Goal: Complete application form: Complete application form

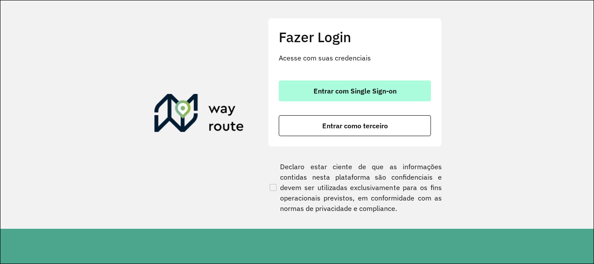
click at [347, 88] on span "Entrar com Single Sign-on" at bounding box center [355, 90] width 83 height 7
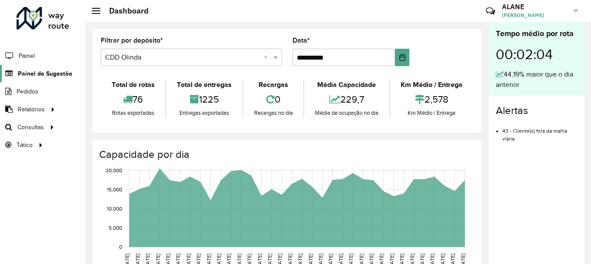
click at [43, 76] on span "Painel de Sugestão" at bounding box center [45, 73] width 54 height 9
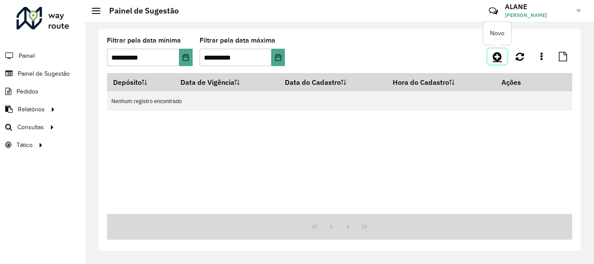
click at [498, 54] on icon at bounding box center [497, 56] width 9 height 10
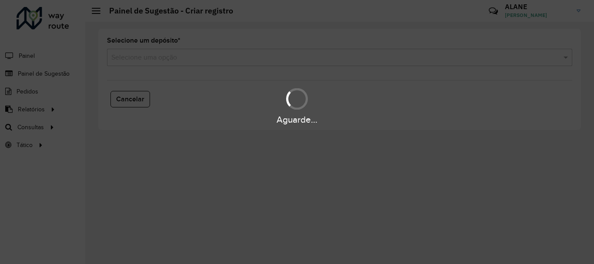
click at [181, 55] on div "Aguarde..." at bounding box center [297, 132] width 594 height 264
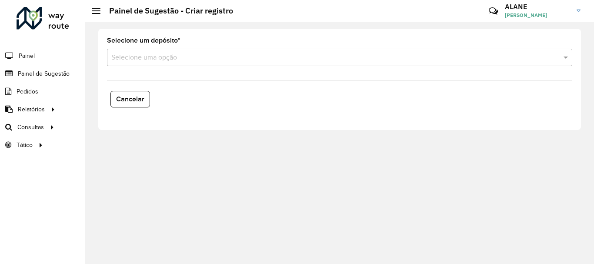
click at [145, 58] on input "text" at bounding box center [330, 58] width 439 height 10
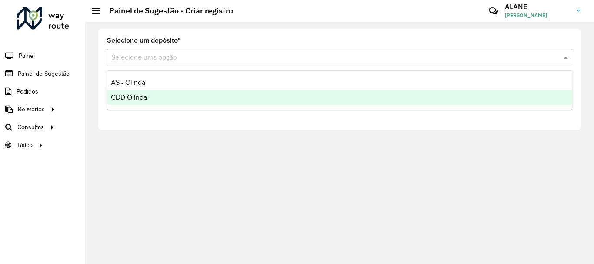
click at [139, 96] on span "CDD Olinda" at bounding box center [129, 96] width 36 height 7
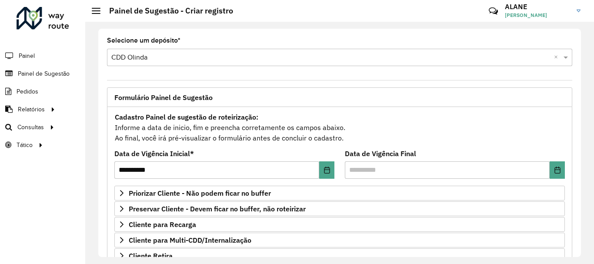
scroll to position [130, 0]
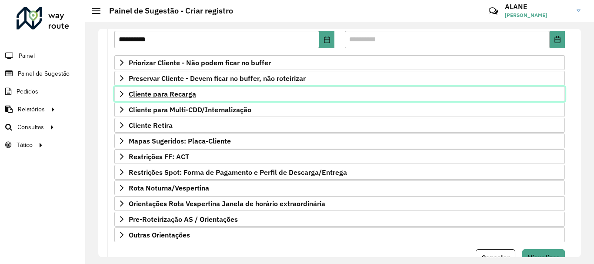
click at [181, 92] on span "Cliente para Recarga" at bounding box center [162, 93] width 67 height 7
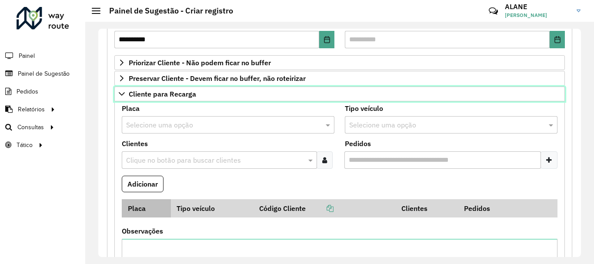
scroll to position [174, 0]
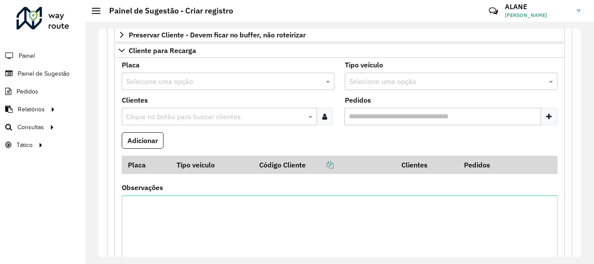
click at [142, 83] on input "text" at bounding box center [219, 82] width 187 height 10
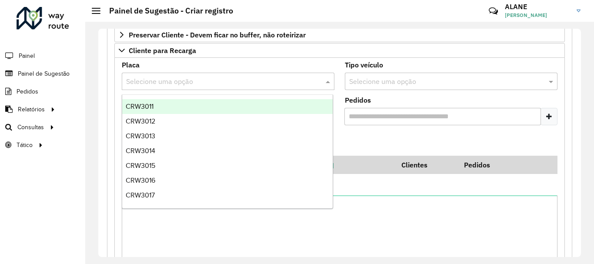
click at [148, 80] on input "text" at bounding box center [219, 82] width 187 height 10
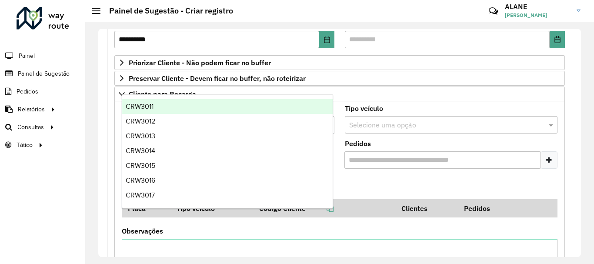
scroll to position [217, 0]
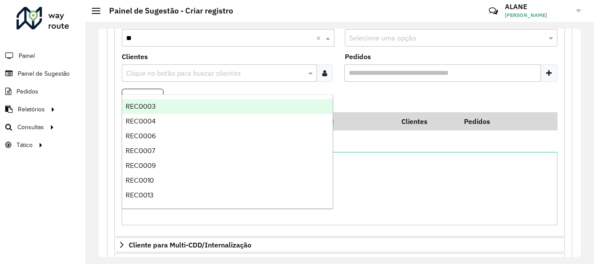
type input "***"
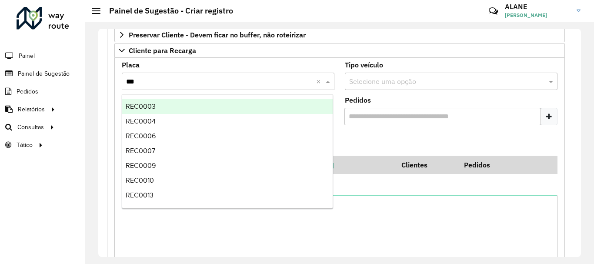
drag, startPoint x: 137, startPoint y: 80, endPoint x: 120, endPoint y: 80, distance: 17.0
click at [120, 81] on formly-field "Placa Selecione uma opção *** ×" at bounding box center [228, 79] width 223 height 35
type input "***"
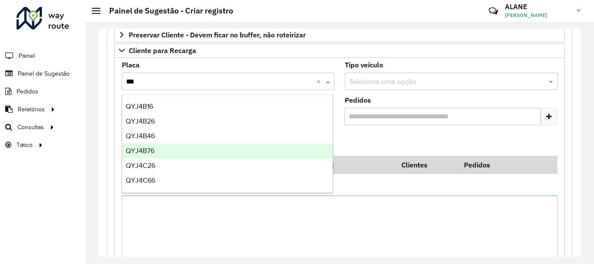
click at [181, 149] on div "QYJ4B76" at bounding box center [227, 151] width 210 height 15
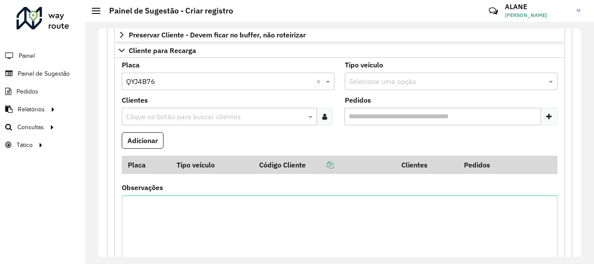
click at [148, 121] on input "text" at bounding box center [215, 117] width 182 height 10
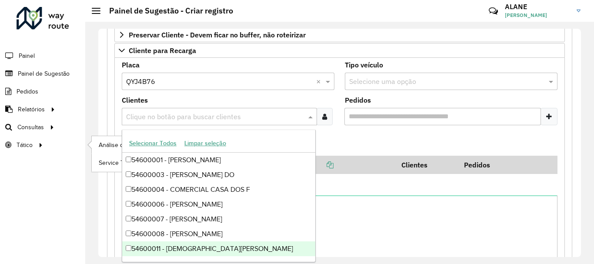
paste input "*****"
type input "*****"
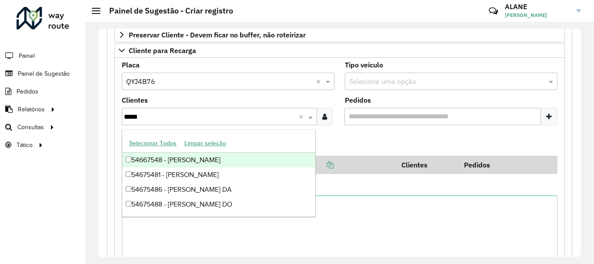
click at [194, 162] on div "54667548 - [PERSON_NAME]" at bounding box center [218, 160] width 193 height 15
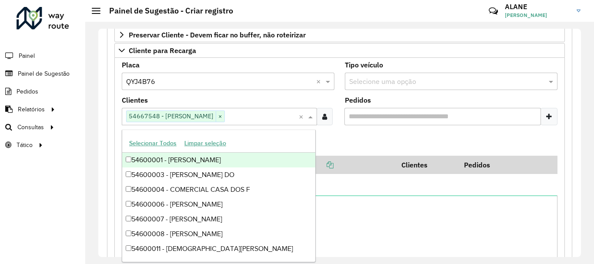
click at [364, 144] on formly-field "Adicionar" at bounding box center [340, 143] width 446 height 23
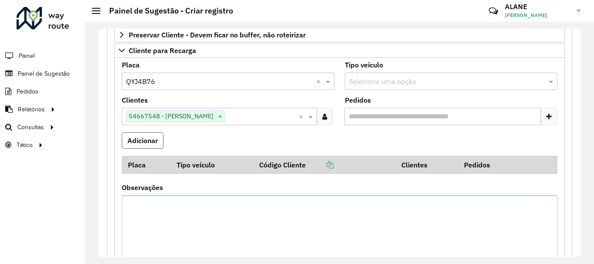
click at [141, 144] on button "Adicionar" at bounding box center [143, 140] width 42 height 17
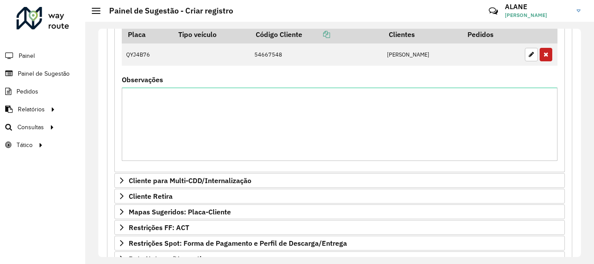
scroll to position [414, 0]
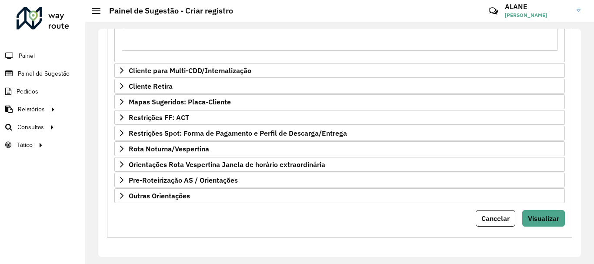
click at [541, 223] on span "Visualizar" at bounding box center [543, 218] width 31 height 9
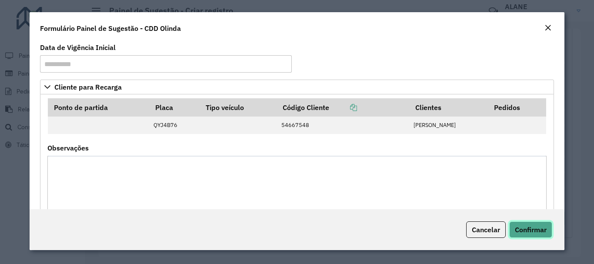
click at [540, 223] on button "Confirmar" at bounding box center [530, 229] width 43 height 17
